Goal: Transaction & Acquisition: Purchase product/service

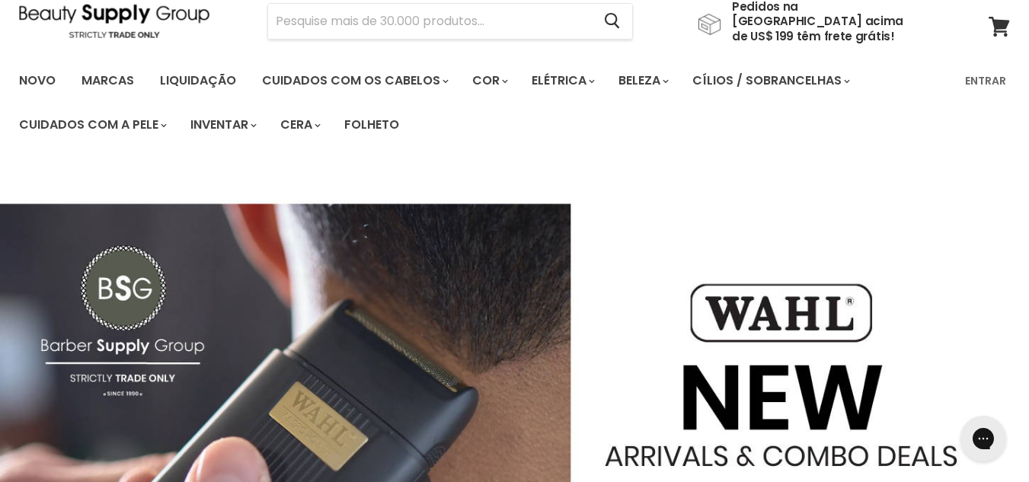
scroll to position [65, 0]
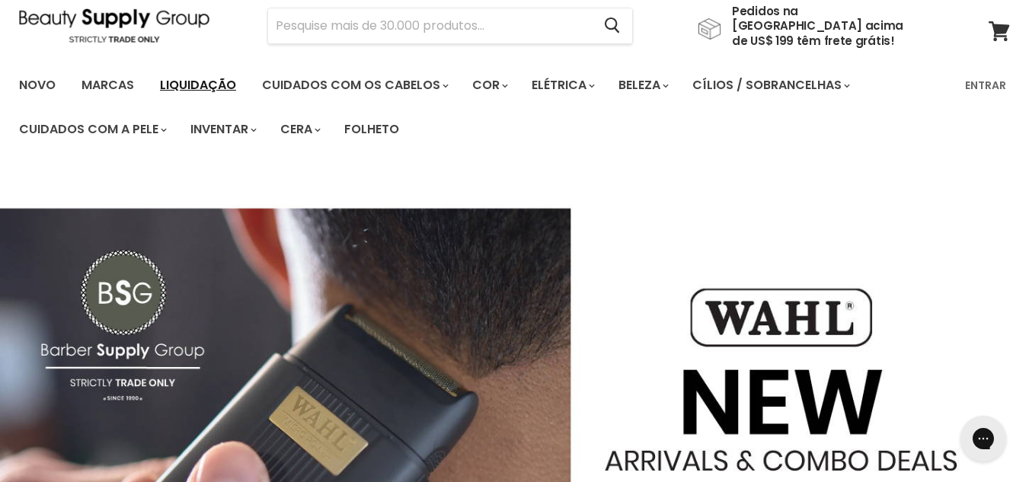
click at [223, 76] on font "Liquidação" at bounding box center [198, 85] width 76 height 18
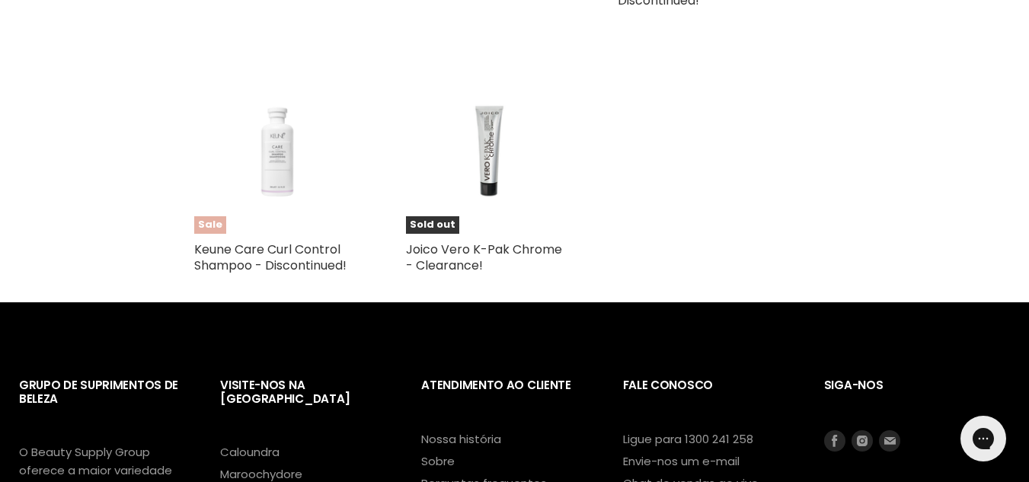
scroll to position [2652, 0]
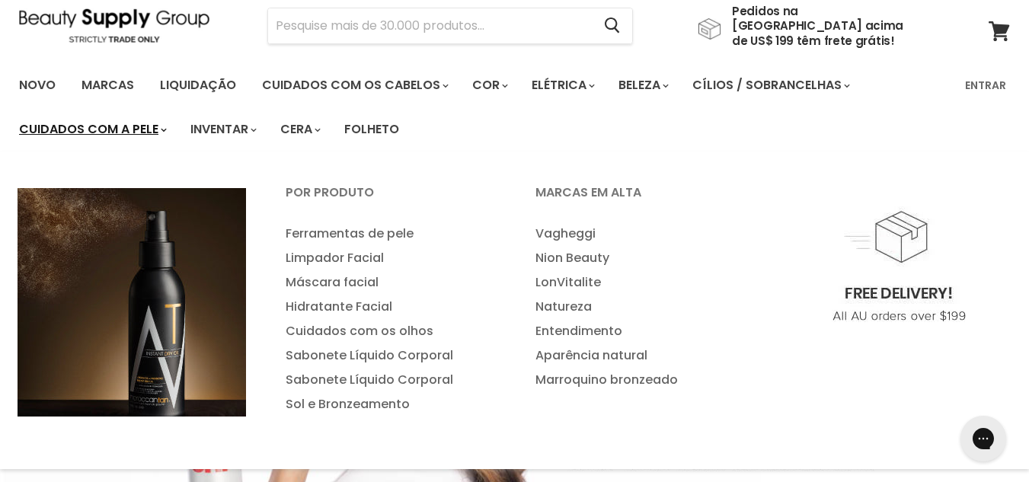
click at [126, 120] on font "Cuidados com a pele" at bounding box center [88, 129] width 139 height 18
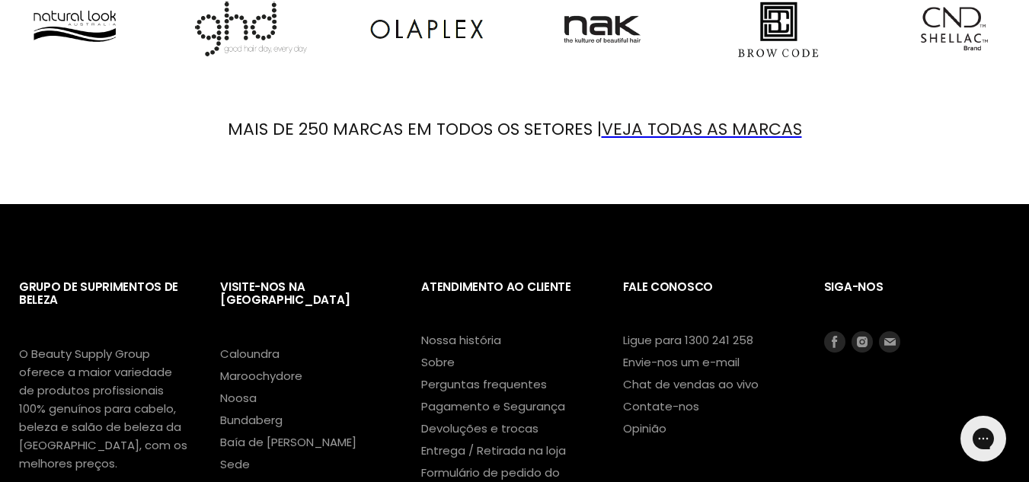
scroll to position [1902, 0]
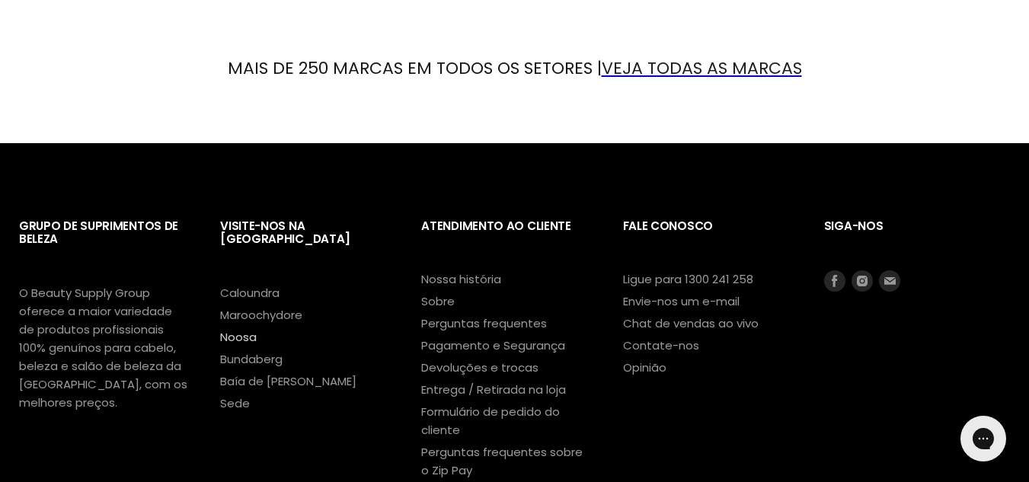
click at [245, 329] on font "Noosa" at bounding box center [238, 337] width 37 height 16
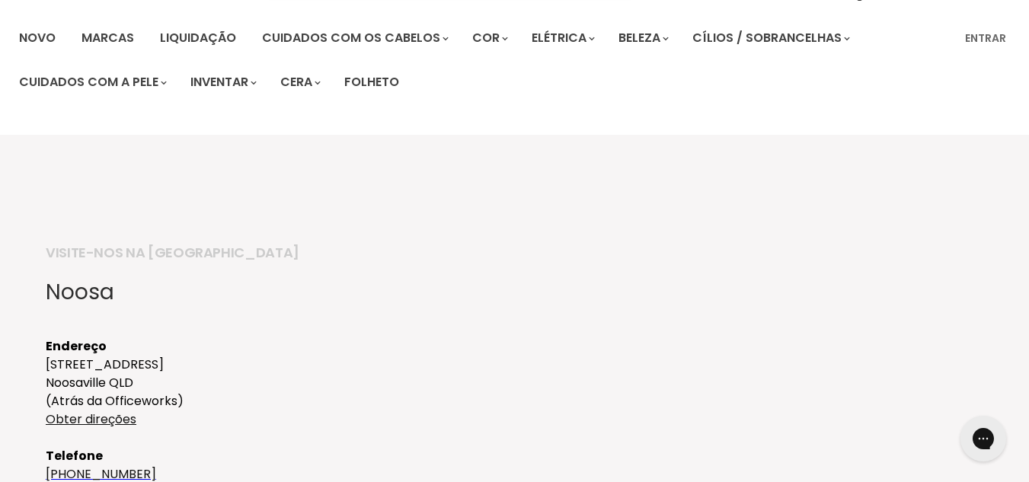
scroll to position [19, 0]
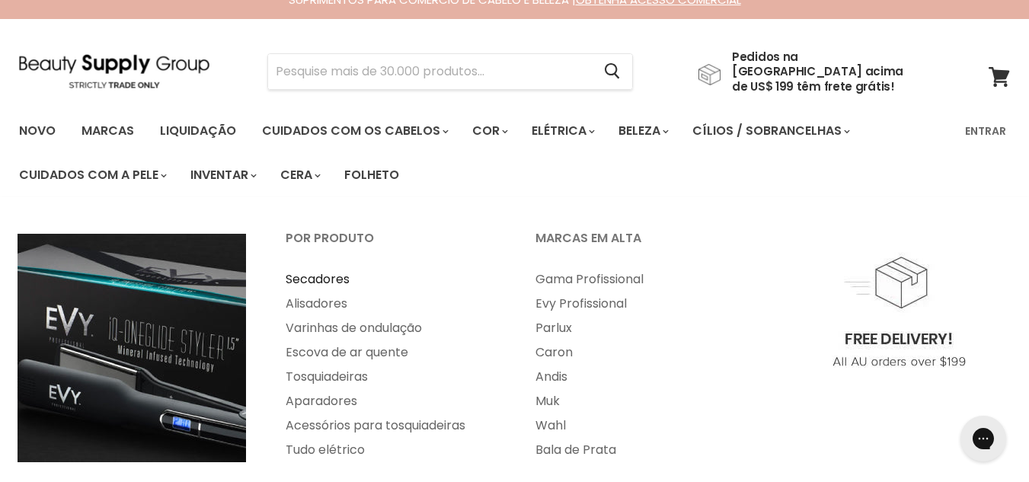
click at [336, 271] on font "Secadores" at bounding box center [318, 280] width 64 height 18
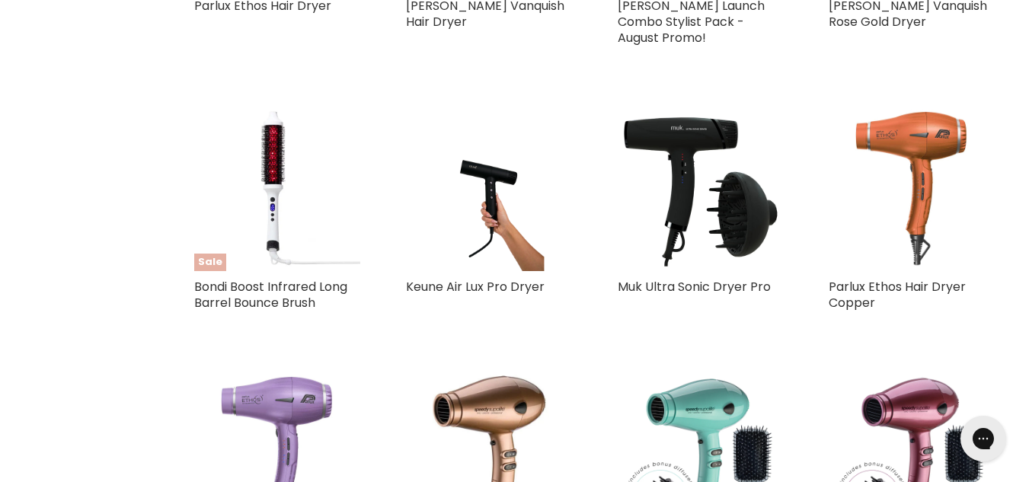
scroll to position [1599, 0]
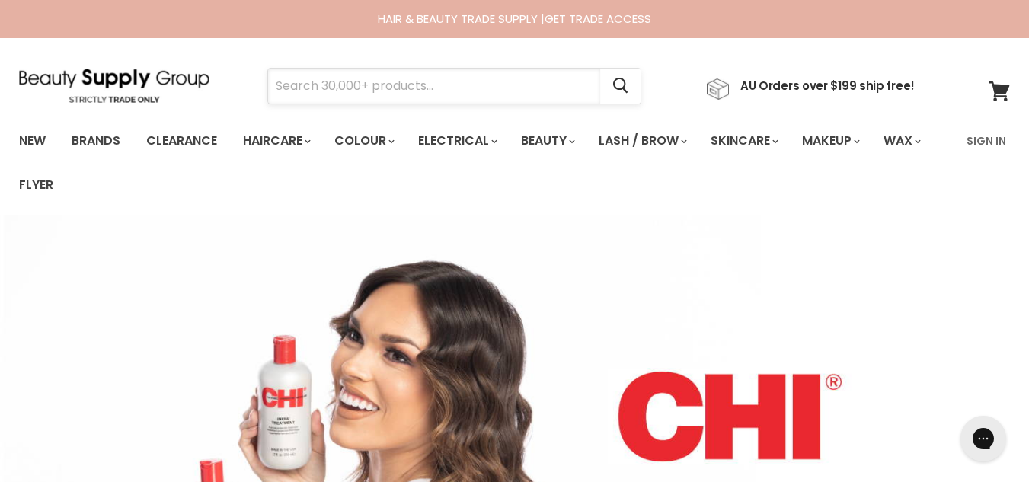
click at [398, 81] on input "Search" at bounding box center [434, 86] width 332 height 35
paste input "Parlux Advance Light (≈ 2200 W"
type input "Parlux Advance Light (≈ 2200 W"
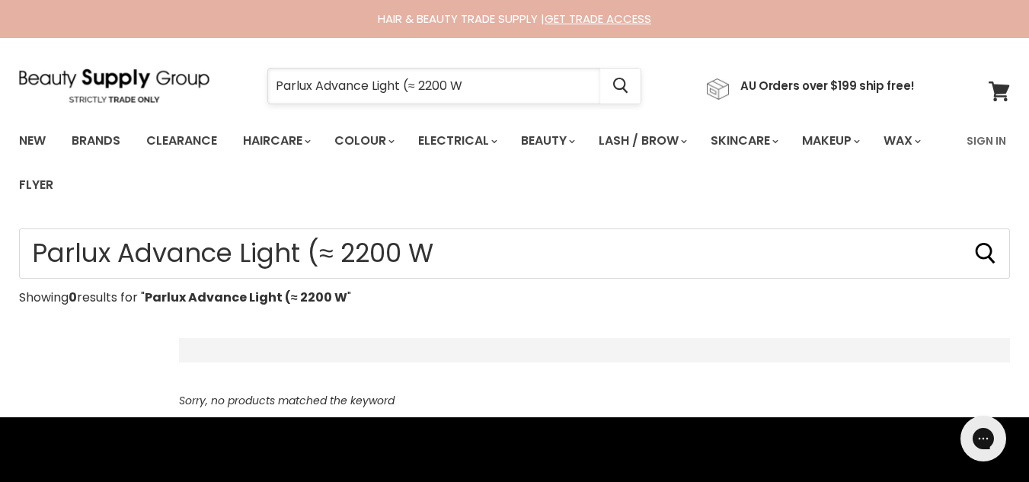
drag, startPoint x: 422, startPoint y: 84, endPoint x: 403, endPoint y: 82, distance: 19.1
click at [403, 82] on input "Parlux Advance Light (≈ 2200 W" at bounding box center [434, 86] width 332 height 35
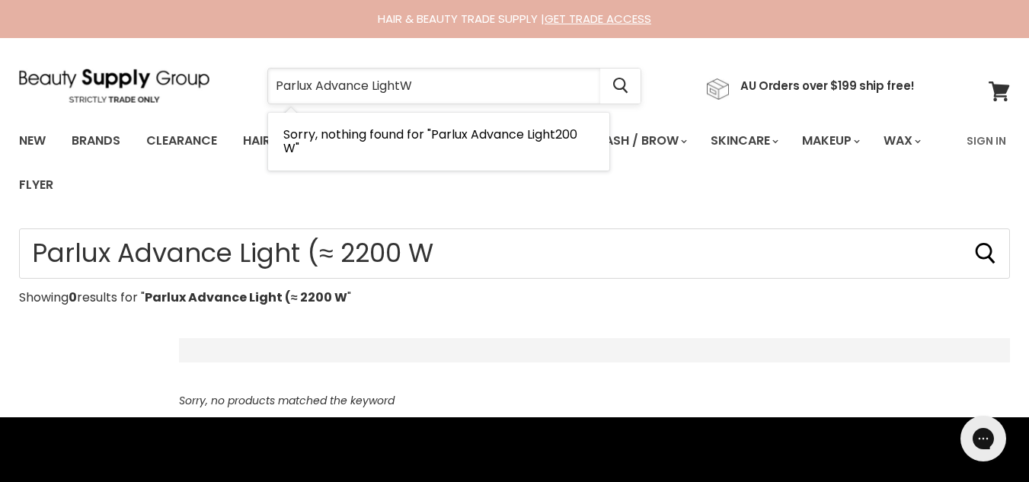
type input "Parlux Advance Light"
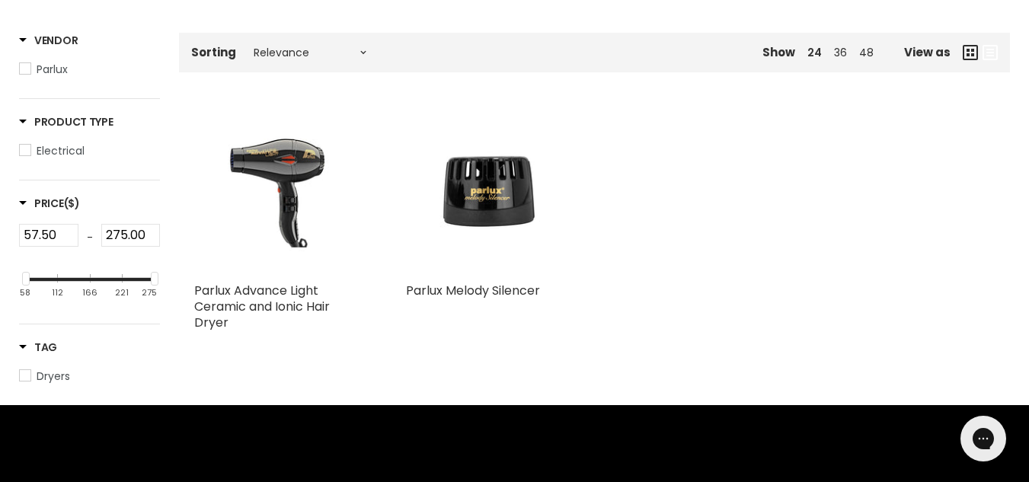
scroll to position [308, 0]
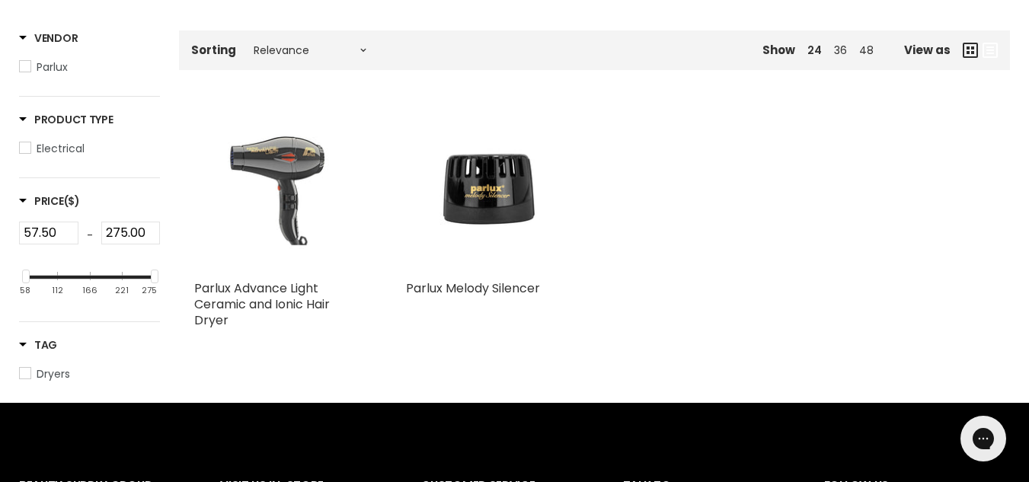
drag, startPoint x: 302, startPoint y: 155, endPoint x: 354, endPoint y: 161, distance: 52.9
click at [303, 155] on img "Main content" at bounding box center [277, 190] width 110 height 166
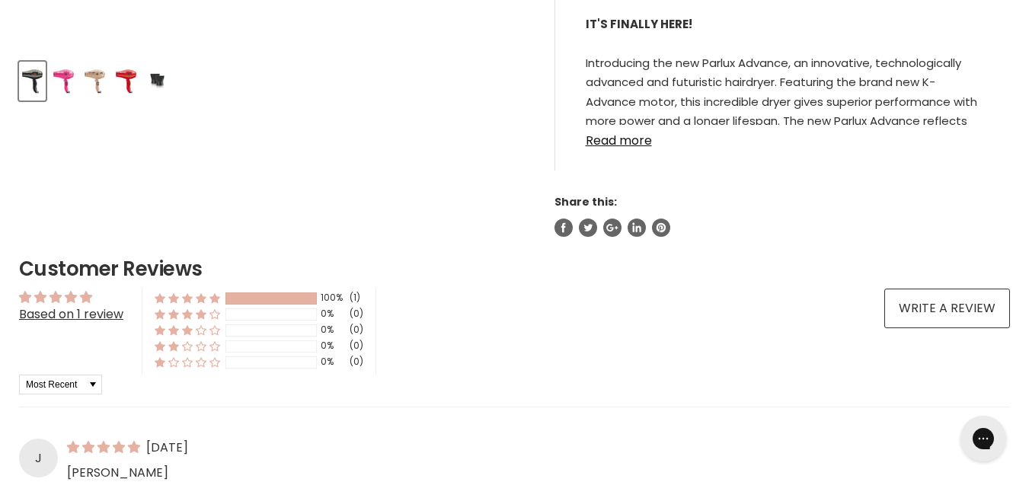
scroll to position [700, 0]
